Goal: Find contact information: Find contact information

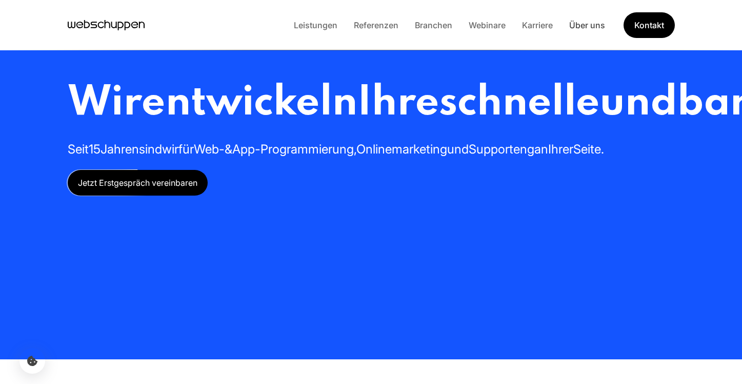
click at [582, 26] on link "Über uns" at bounding box center [587, 25] width 52 height 10
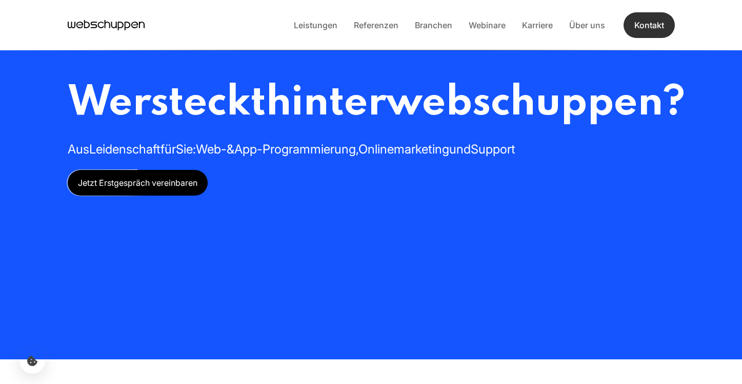
click at [642, 27] on link "Kontakt" at bounding box center [649, 25] width 51 height 26
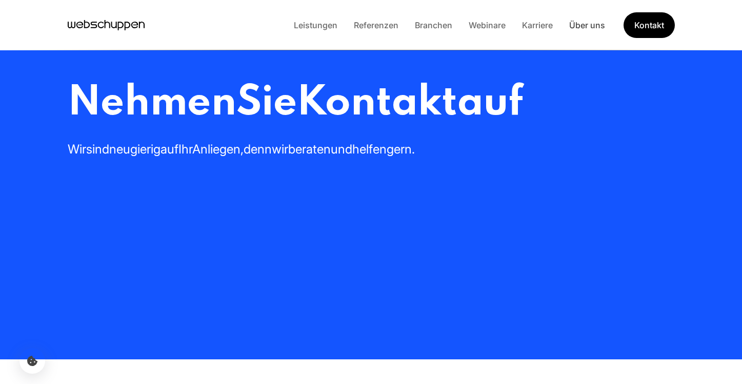
click at [598, 27] on link "Über uns" at bounding box center [587, 25] width 52 height 10
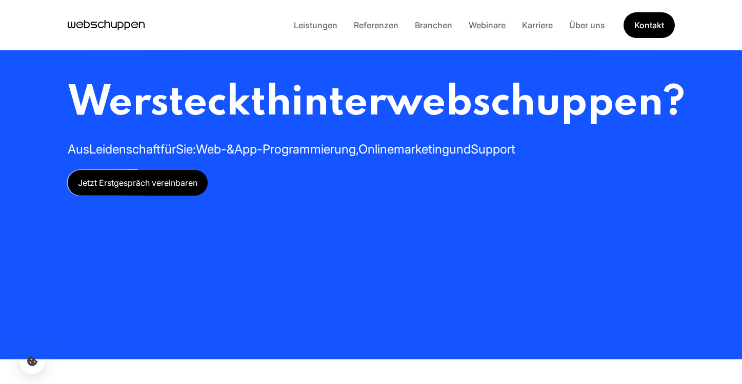
click at [174, 195] on span "Jetzt Erstgespräch vereinbaren" at bounding box center [138, 183] width 140 height 26
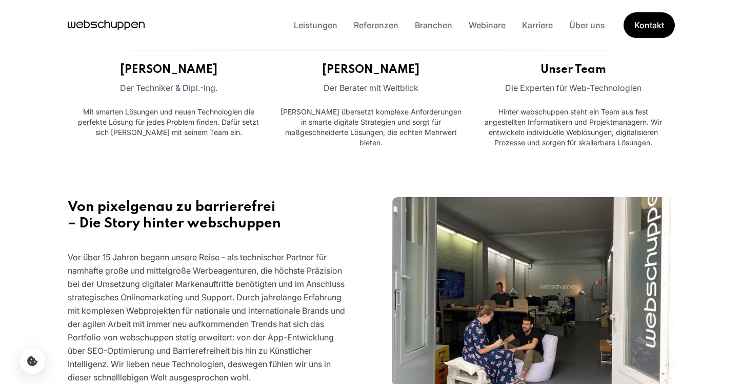
scroll to position [466, 0]
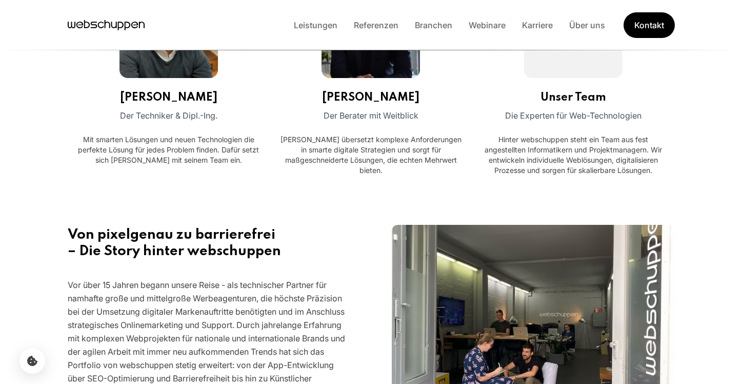
click at [175, 72] on img at bounding box center [169, 28] width 98 height 98
click at [175, 92] on h3 "[PERSON_NAME]" at bounding box center [168, 97] width 97 height 14
click at [183, 68] on img at bounding box center [169, 28] width 98 height 98
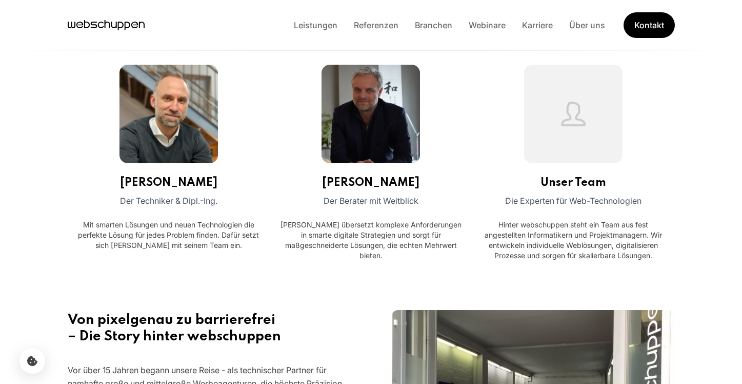
scroll to position [372, 0]
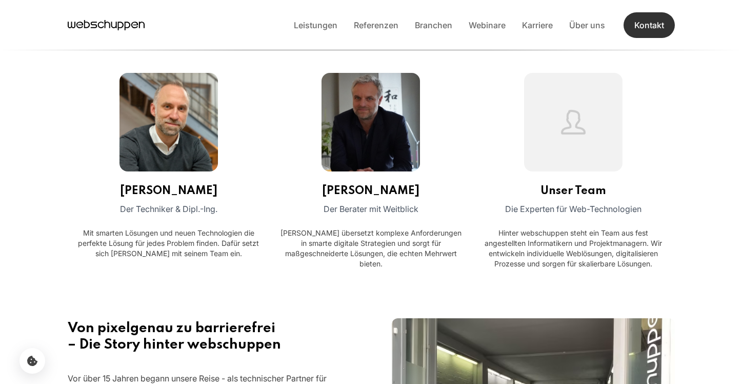
click at [652, 21] on link "Kontakt" at bounding box center [649, 25] width 52 height 27
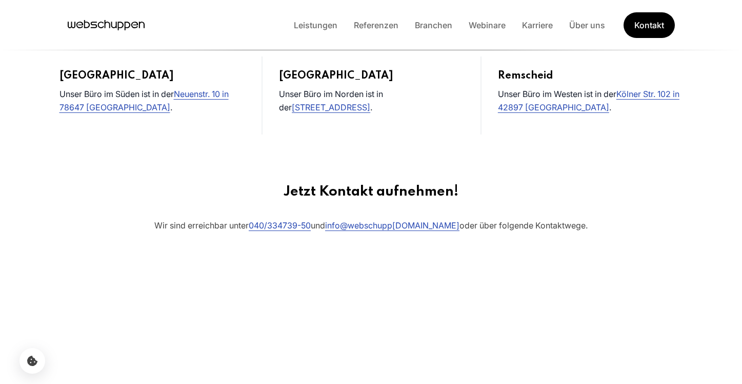
scroll to position [497, 0]
click at [370, 102] on link "[STREET_ADDRESS]" at bounding box center [331, 107] width 78 height 10
